Goal: Task Accomplishment & Management: Complete application form

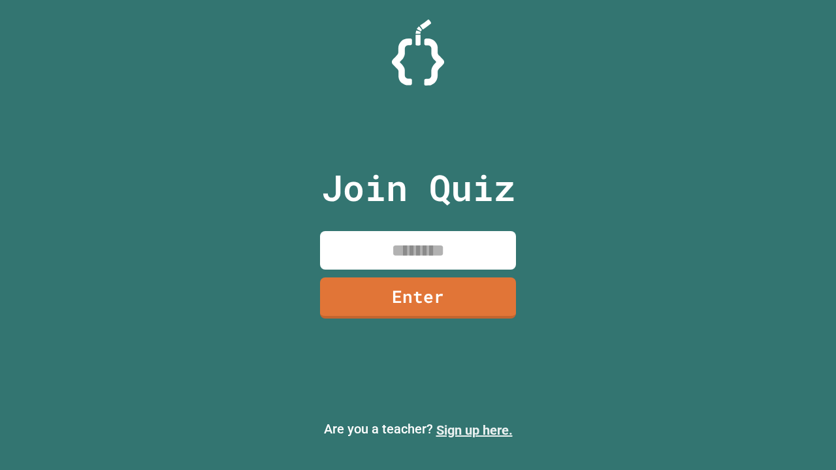
click at [468, 430] on link "Sign up here." at bounding box center [474, 430] width 76 height 16
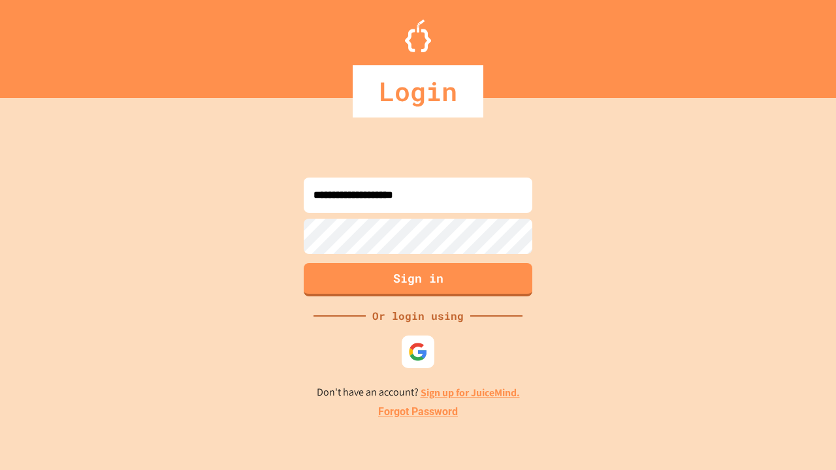
type input "**********"
